Goal: Information Seeking & Learning: Find specific fact

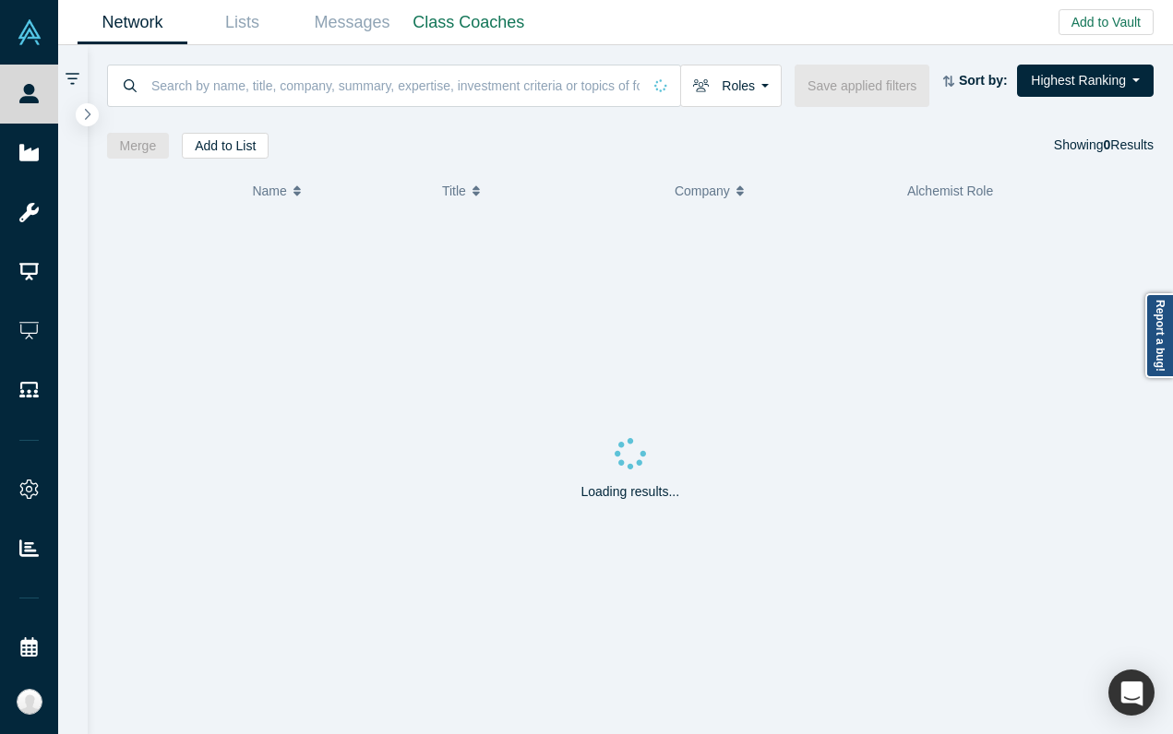
click at [30, 137] on link "Startups" at bounding box center [29, 153] width 58 height 59
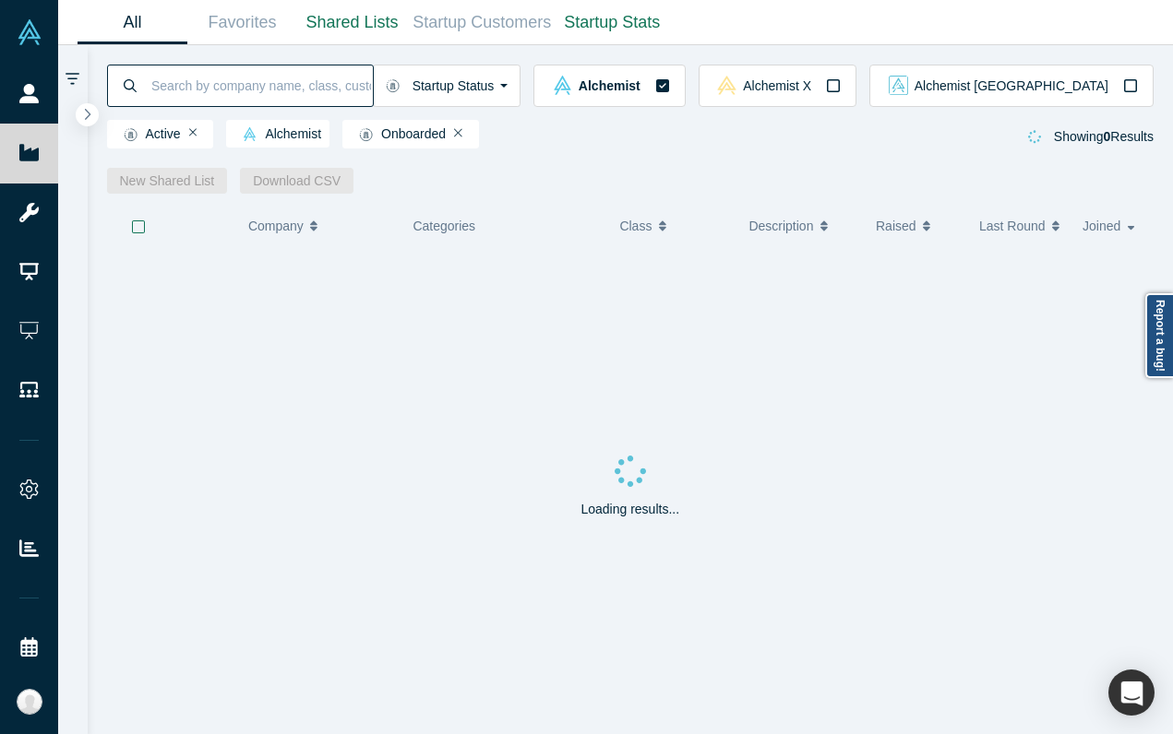
click at [333, 99] on input at bounding box center [260, 85] width 223 height 43
type input "[PERSON_NAME]"
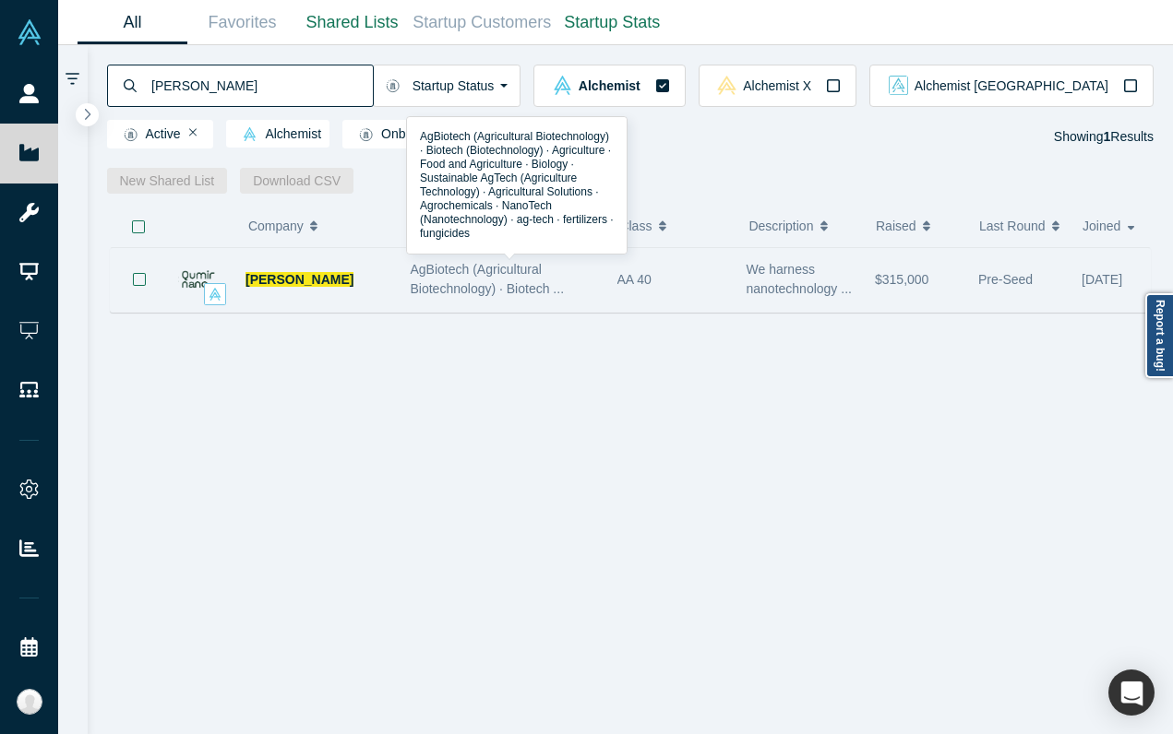
click at [420, 291] on span "AgBiotech (Agricultural Biotechnology) · Biotech ..." at bounding box center [488, 279] width 154 height 34
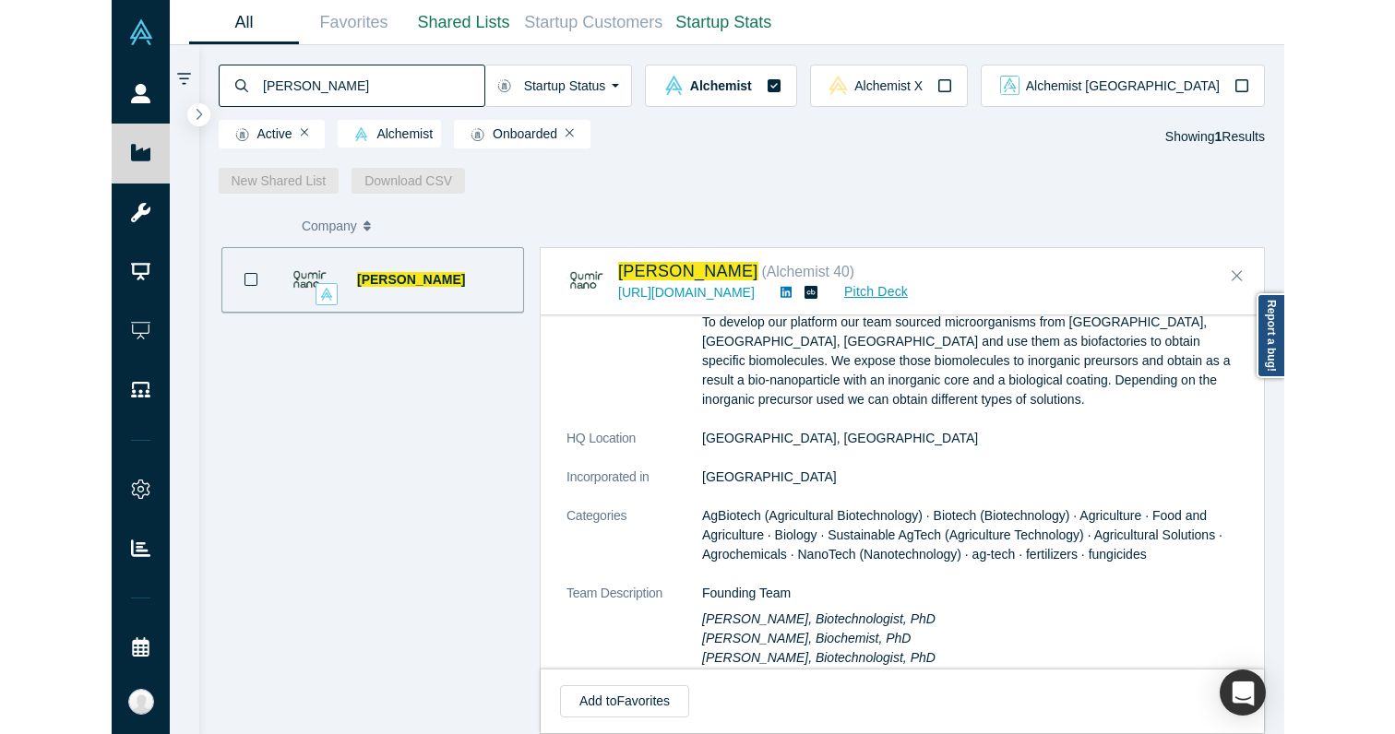
scroll to position [387, 0]
